Goal: Find specific page/section: Find specific page/section

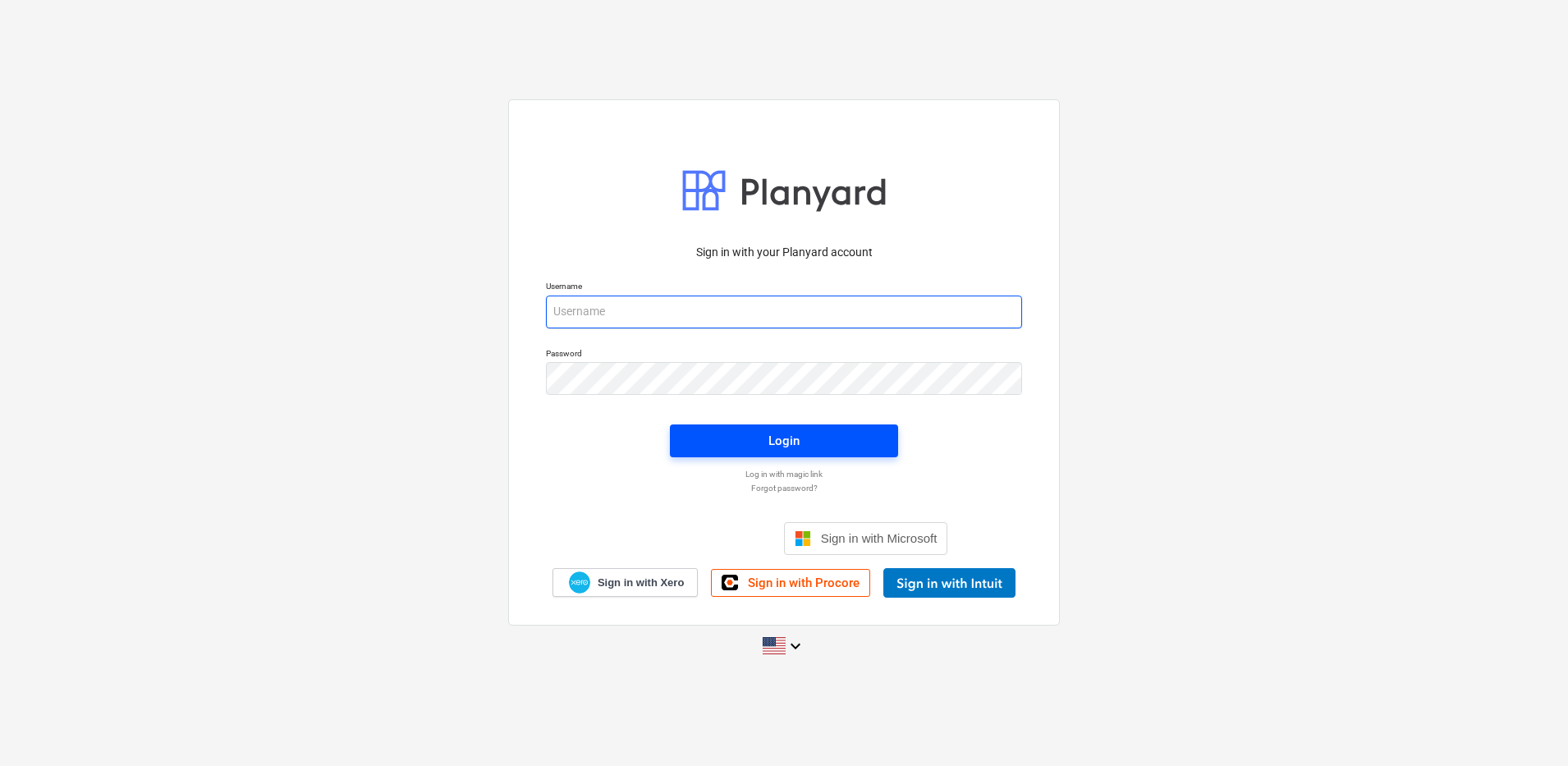
type input "[PERSON_NAME][EMAIL_ADDRESS][DOMAIN_NAME]"
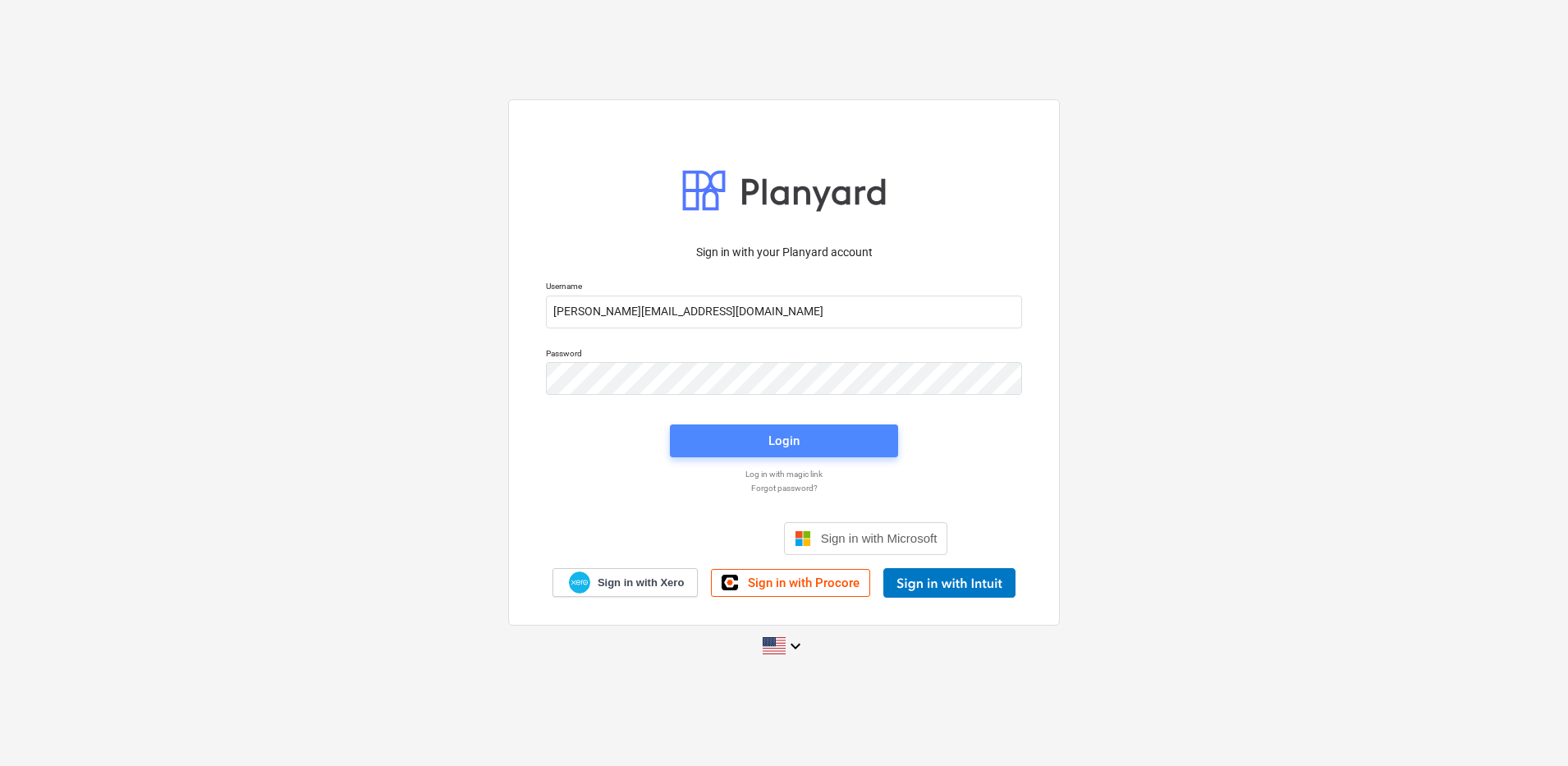
click at [805, 443] on span "Login" at bounding box center [783, 441] width 188 height 21
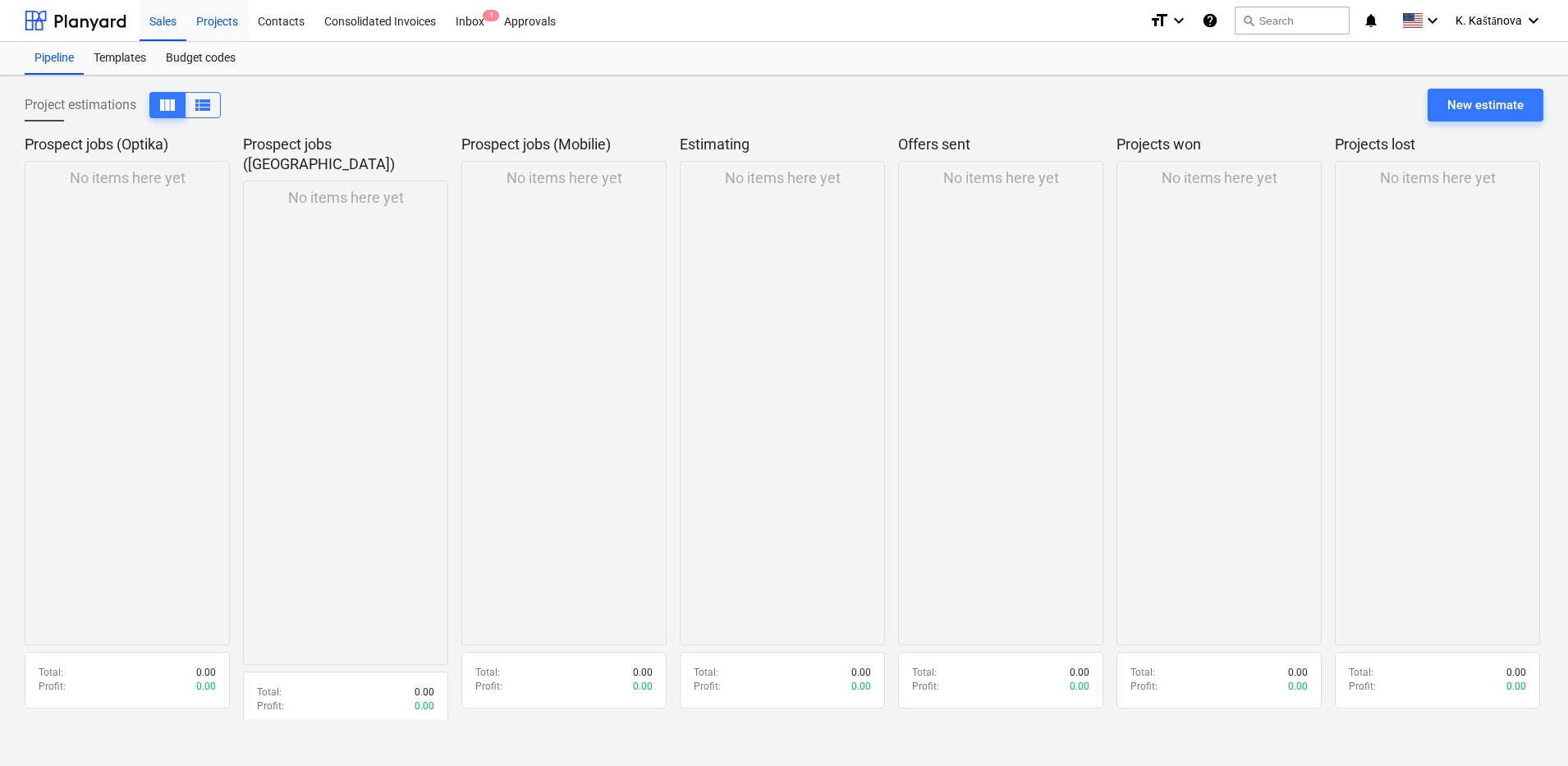
click at [214, 15] on div "Projects" at bounding box center [217, 20] width 62 height 42
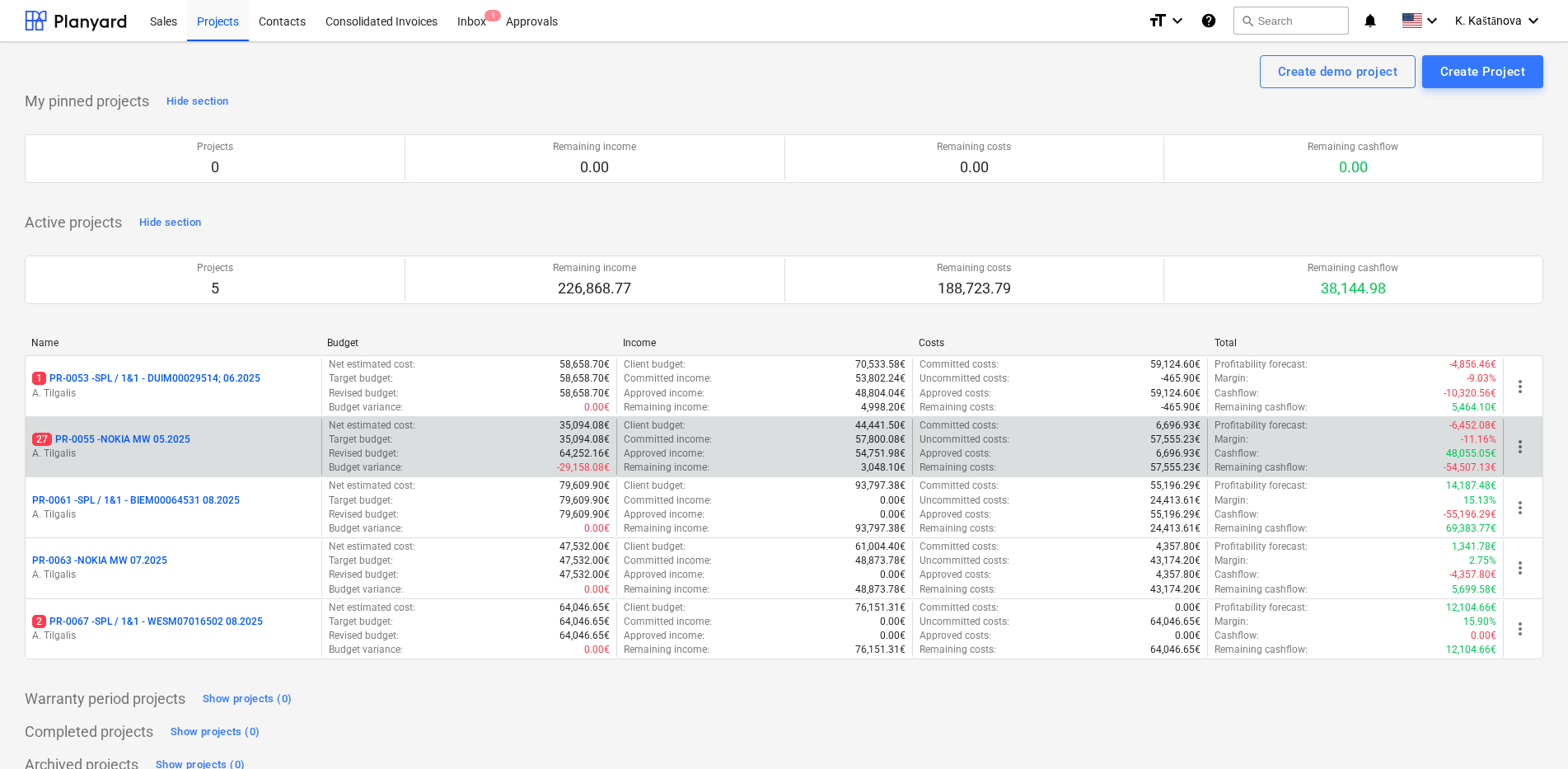
click at [287, 463] on div "27 PR-0055 - NOKIA MW 05.2025 A. Tilgalis" at bounding box center [173, 447] width 296 height 57
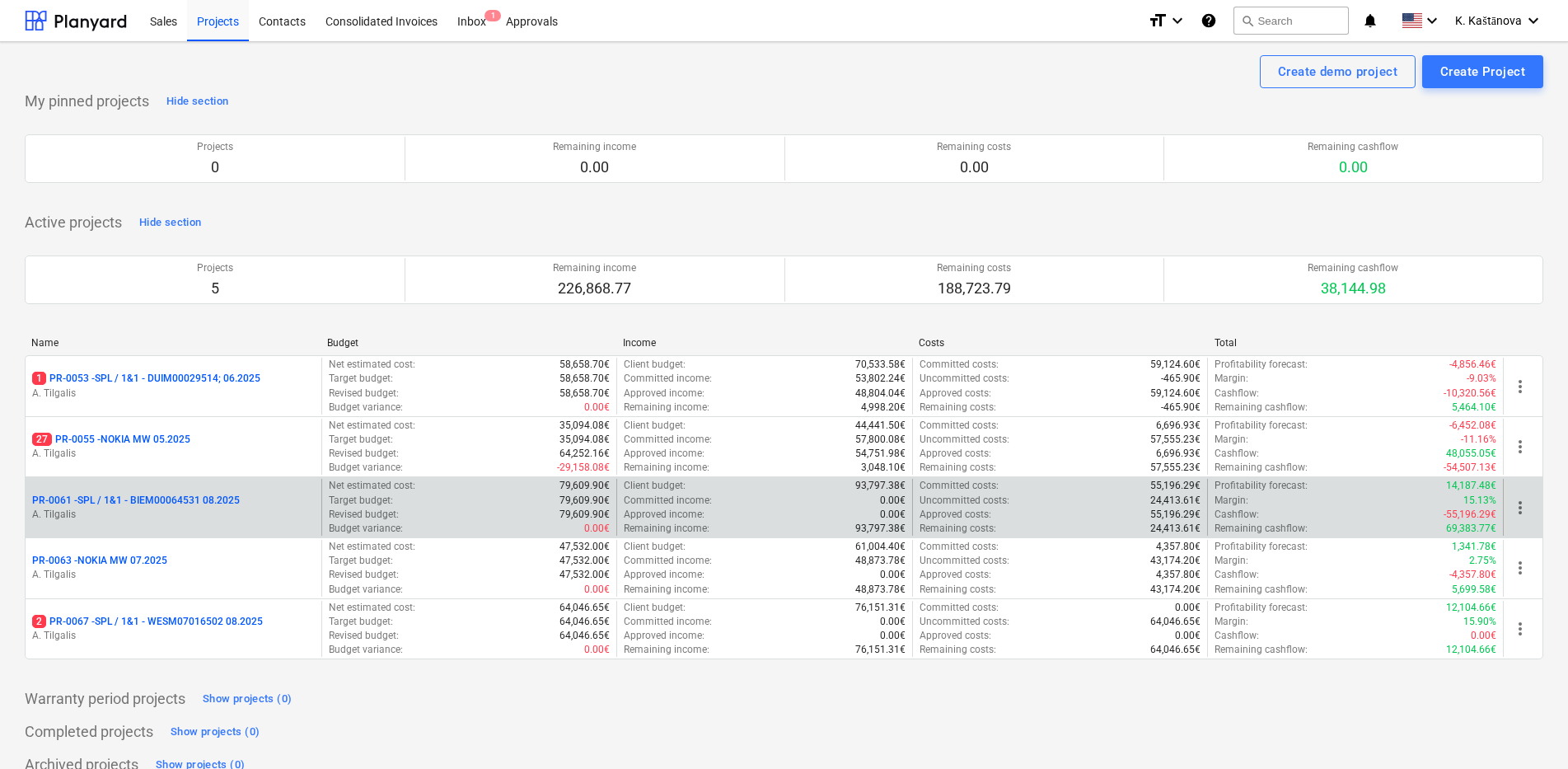
scroll to position [4, 0]
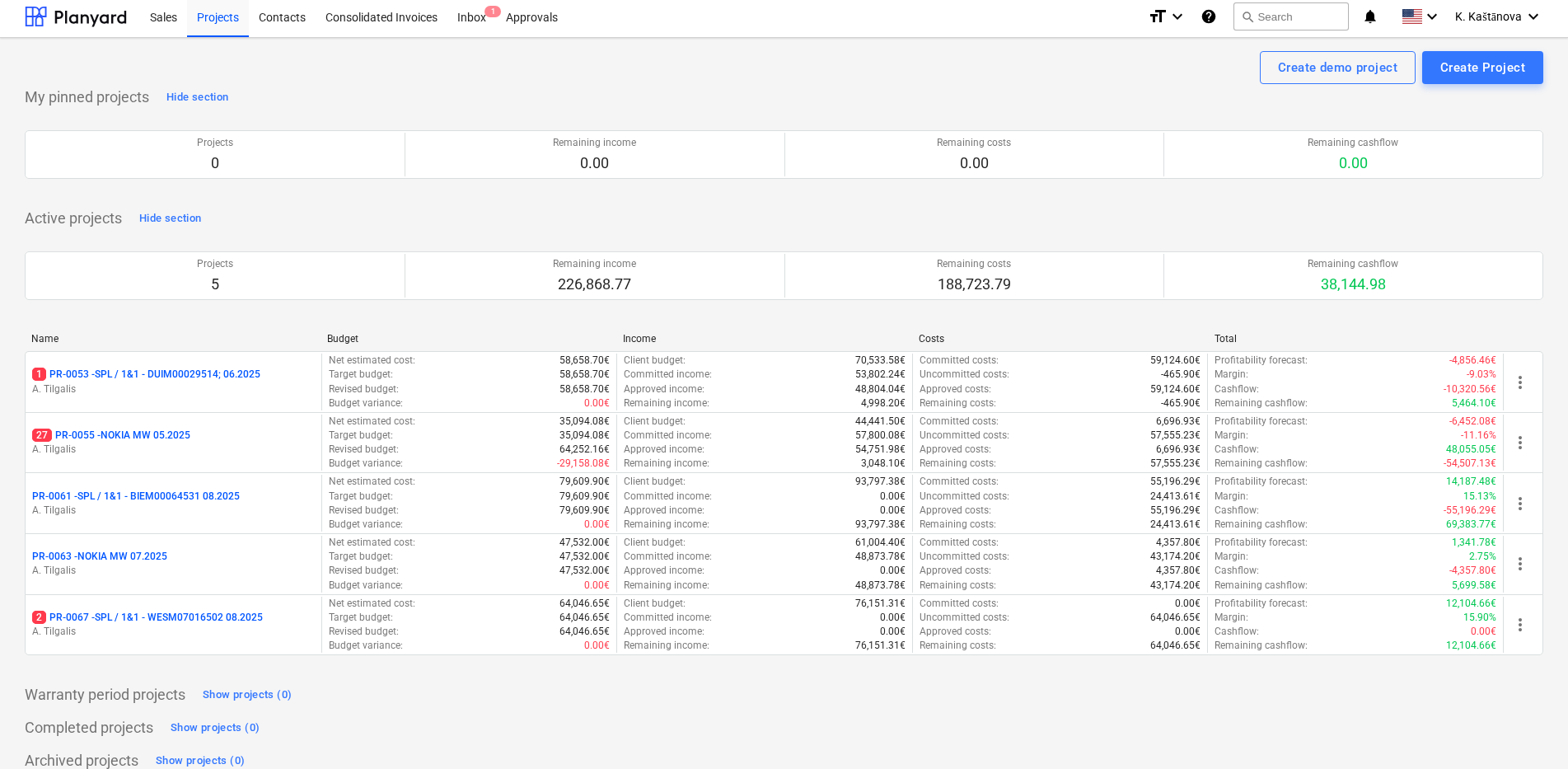
click at [1443, 206] on div "Active projects Hide section Projects 5 Remaining income 226,868.77 Remaining c…" at bounding box center [784, 439] width 1519 height 469
click at [1466, 182] on div "Projects 0 Remaining income 0.00 Remaining costs 0.00 Remaining cashflow 0.00" at bounding box center [784, 154] width 1519 height 62
